Goal: Find specific page/section: Find specific page/section

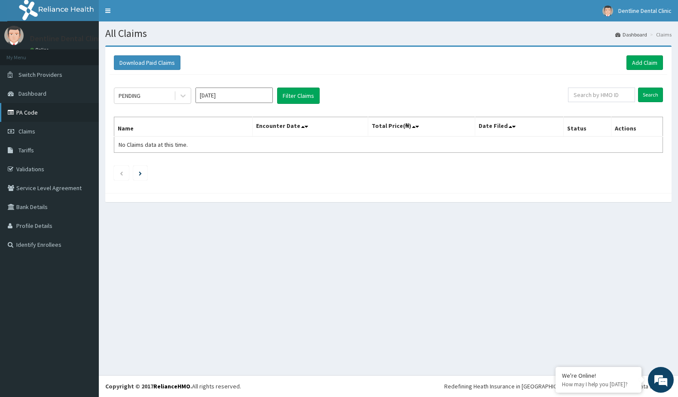
click at [17, 116] on link "PA Code" at bounding box center [49, 112] width 99 height 19
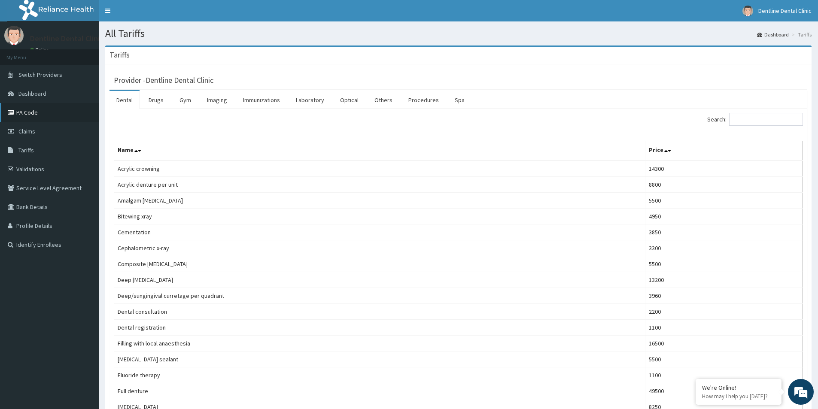
click at [31, 116] on link "PA Code" at bounding box center [49, 112] width 99 height 19
